Goal: Navigation & Orientation: Understand site structure

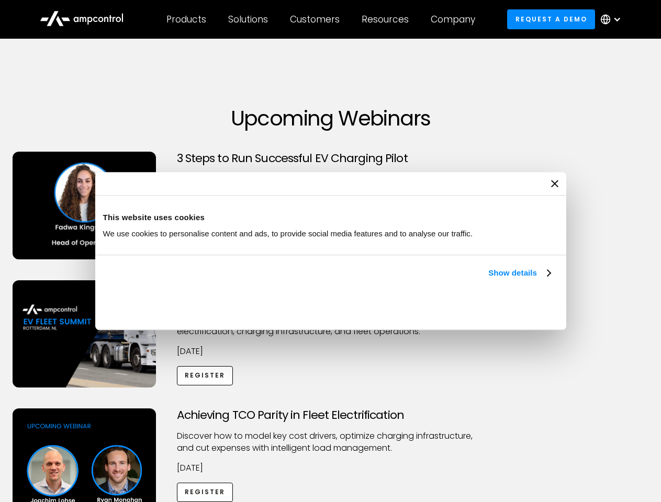
click at [488, 279] on link "Show details" at bounding box center [519, 273] width 62 height 13
click at [0, 0] on div "Necessary cookies help make a website usable by enabling basic functions like p…" at bounding box center [0, 0] width 0 height 0
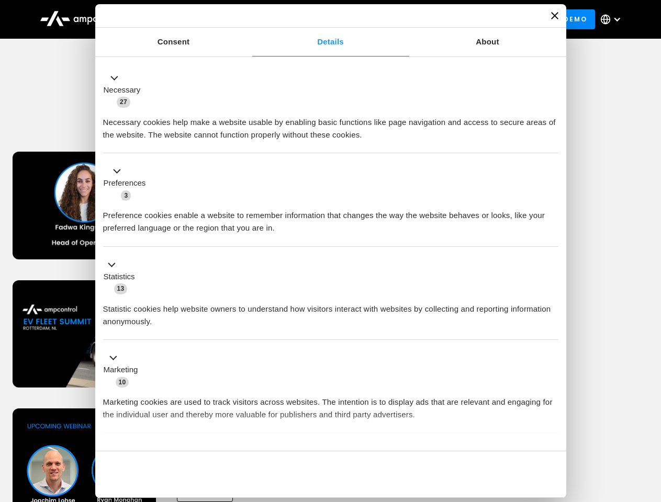
click at [649, 422] on div "Achieving TCO Parity in Fleet Electrification Discover how to model key cost dr…" at bounding box center [330, 491] width 657 height 164
click at [322, 19] on div "Customers" at bounding box center [315, 20] width 50 height 12
click at [186, 19] on div "Products" at bounding box center [186, 20] width 40 height 12
click at [249, 19] on div "Solutions" at bounding box center [248, 20] width 40 height 12
click at [317, 19] on div "Customers" at bounding box center [315, 20] width 50 height 12
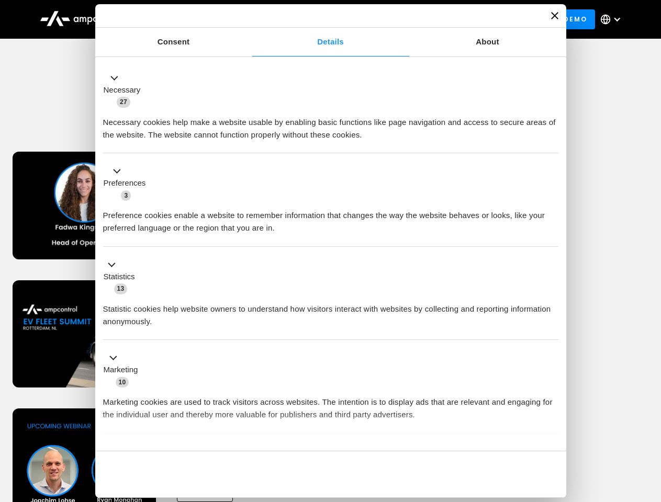
click at [387, 19] on div "Resources" at bounding box center [385, 20] width 47 height 12
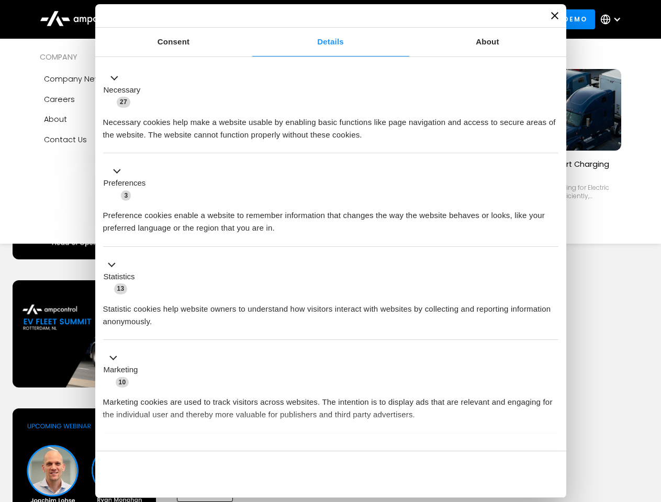
click at [456, 19] on div "Company" at bounding box center [453, 20] width 44 height 12
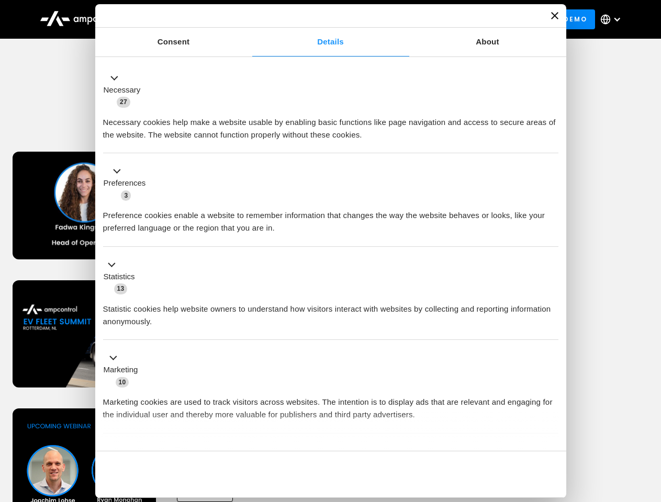
click at [613, 19] on div at bounding box center [617, 19] width 8 height 8
